Goal: Task Accomplishment & Management: Complete application form

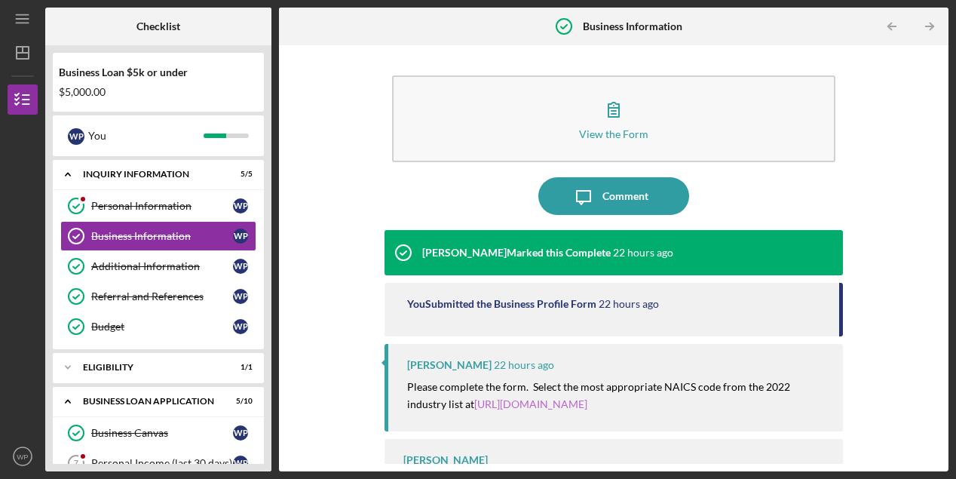
click at [533, 410] on link "[URL][DOMAIN_NAME]" at bounding box center [530, 404] width 113 height 13
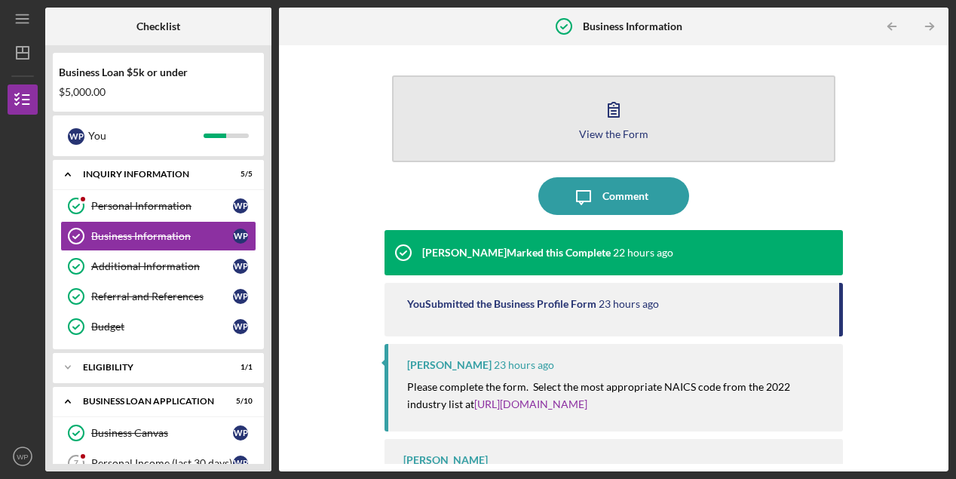
click at [611, 114] on icon "button" at bounding box center [614, 110] width 38 height 38
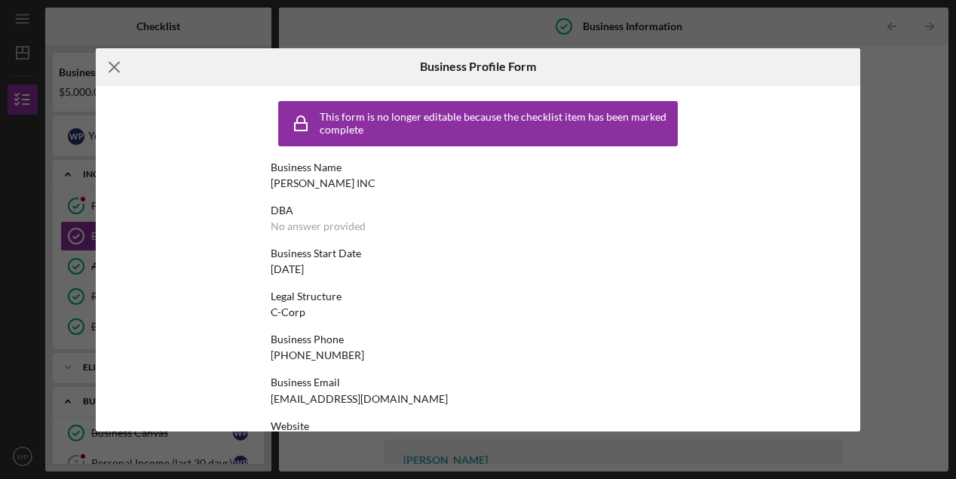
click at [118, 70] on icon "Icon/Menu Close" at bounding box center [115, 67] width 38 height 38
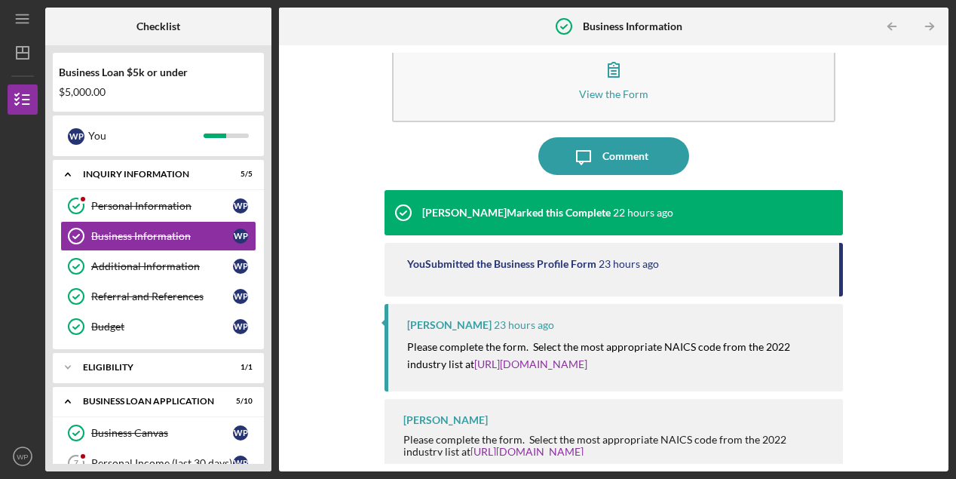
scroll to position [51, 0]
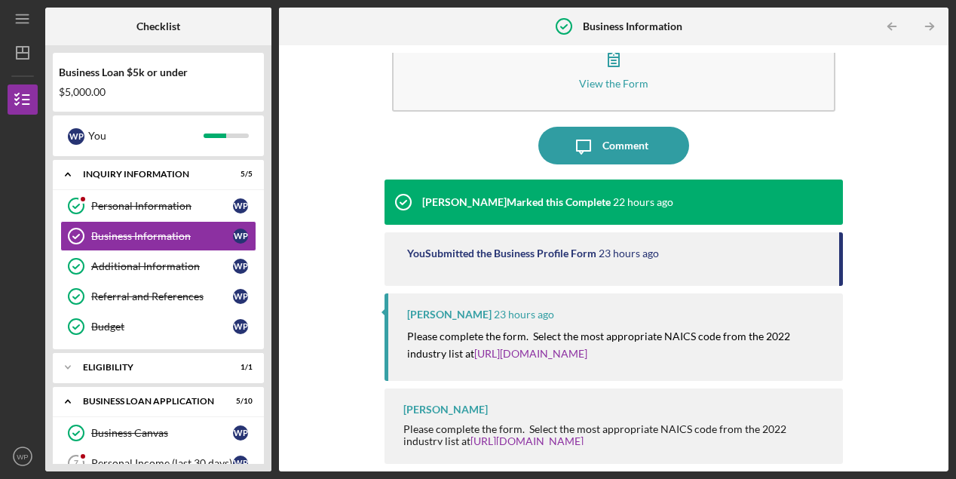
click at [213, 459] on div "Personal Income (last 30 days)" at bounding box center [162, 463] width 142 height 12
